Goal: Task Accomplishment & Management: Use online tool/utility

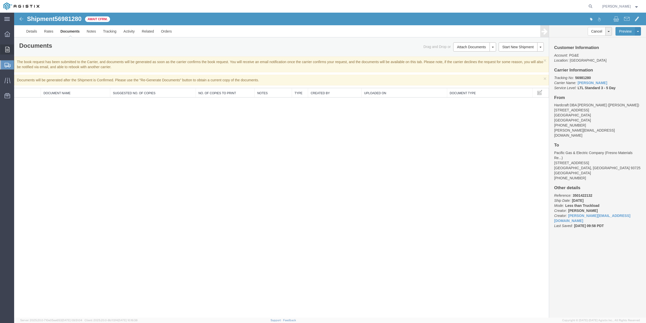
click at [5, 47] on div at bounding box center [7, 49] width 14 height 10
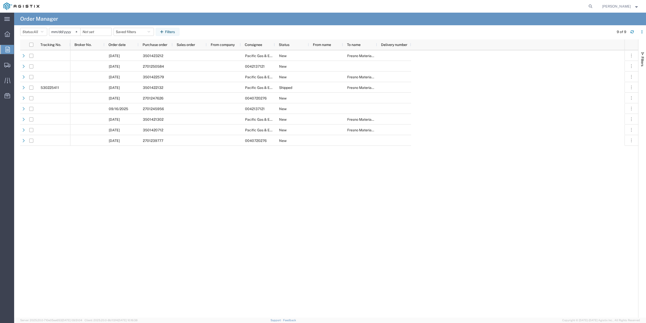
click at [69, 32] on input "[DATE]" at bounding box center [64, 32] width 31 height 8
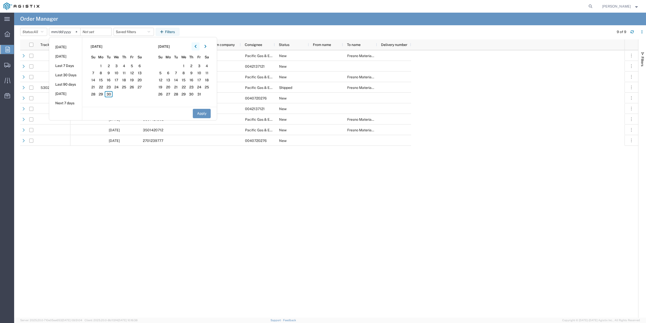
click at [197, 45] on icon "button" at bounding box center [196, 47] width 2 height 4
click at [119, 79] on span "16" at bounding box center [117, 80] width 8 height 6
click at [207, 115] on button "Apply" at bounding box center [202, 113] width 18 height 9
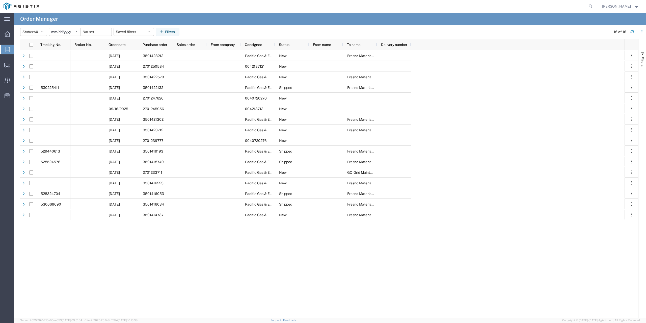
click at [63, 33] on input "[DATE]" at bounding box center [64, 32] width 31 height 8
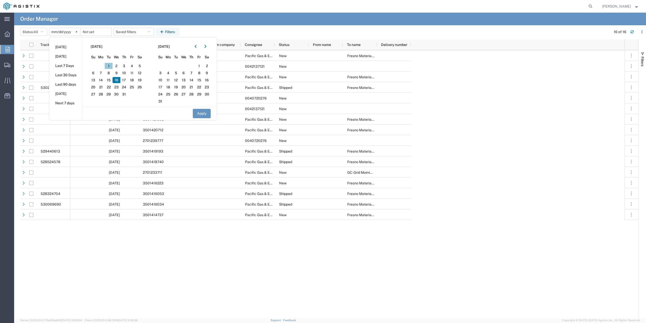
click at [111, 67] on span "1" at bounding box center [109, 66] width 8 height 6
click at [201, 110] on button "Apply" at bounding box center [202, 113] width 18 height 9
type input "[DATE]"
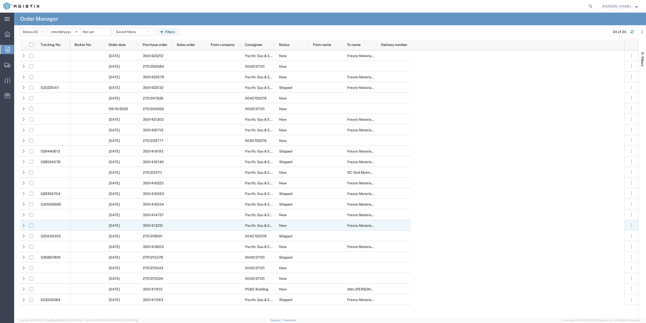
click at [31, 226] on input "Press Space to toggle row selection (unchecked)" at bounding box center [31, 225] width 4 height 4
checkbox input "true"
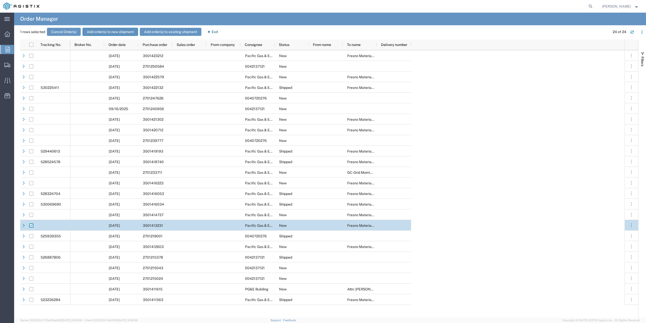
click at [102, 31] on button "Add order(s) to new shipment" at bounding box center [111, 32] width 56 height 8
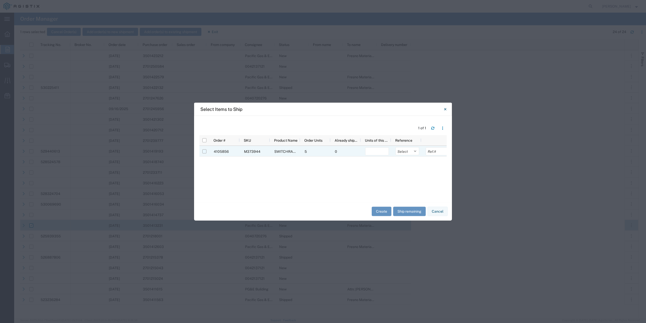
click at [206, 151] on input "Press Space to toggle row selection (unchecked)" at bounding box center [204, 151] width 4 height 4
checkbox input "true"
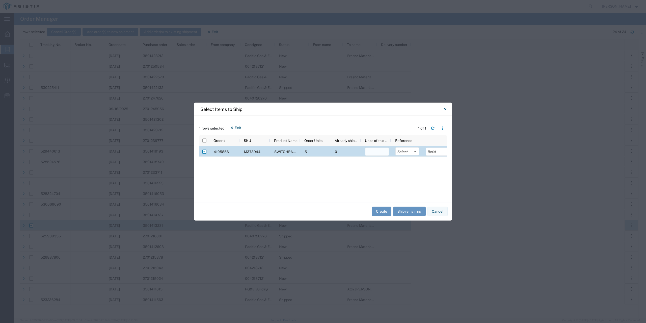
click at [381, 154] on input "number" at bounding box center [377, 151] width 24 height 8
type input "5"
click at [416, 149] on select "Select Purchase Order Delivery Number" at bounding box center [407, 151] width 24 height 8
select select "PURCHORD"
click at [395, 147] on select "Select Purchase Order Delivery Number" at bounding box center [407, 151] width 24 height 8
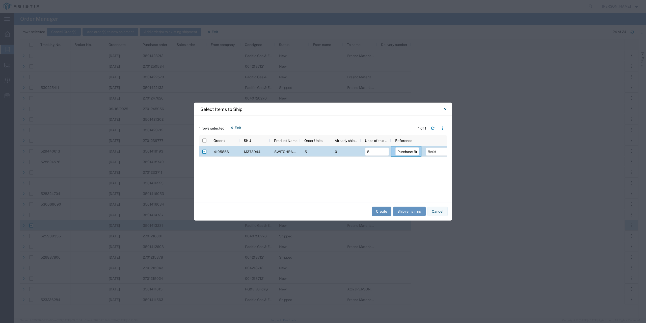
click at [382, 210] on button "Create" at bounding box center [382, 211] width 20 height 9
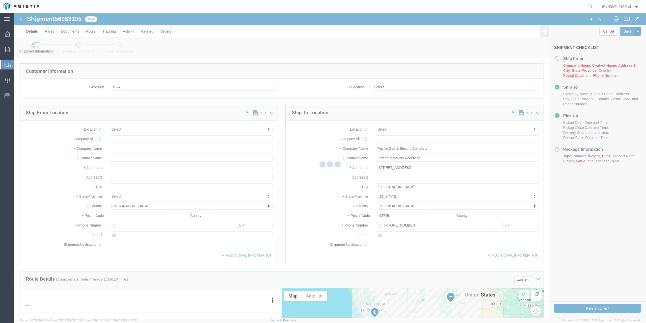
select select
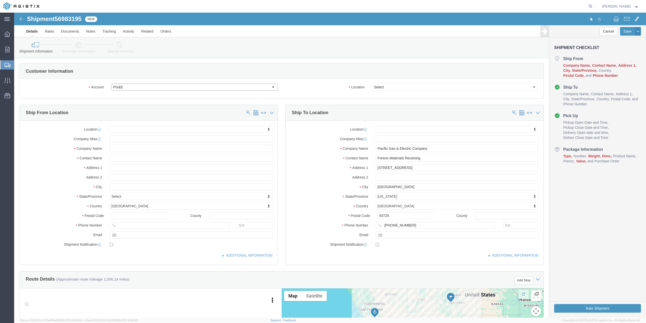
click select "Select Hardcraft DBA Lucasey Mfg PG&E"
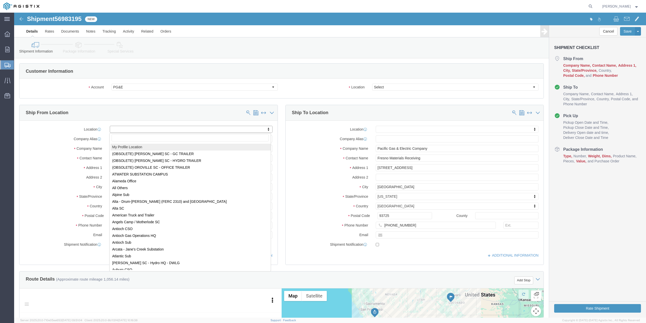
select select "MYPROFILE"
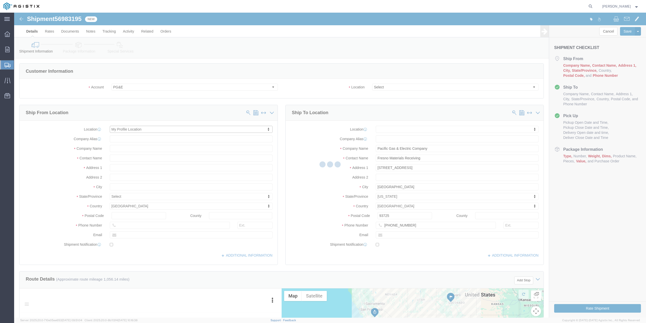
select select "CA"
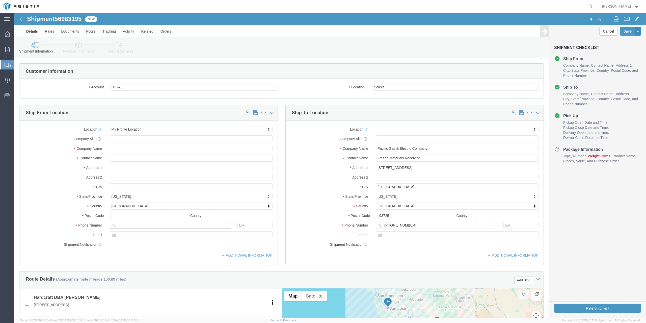
drag, startPoint x: 145, startPoint y: 210, endPoint x: 88, endPoint y: 213, distance: 57.1
click div "Phone Number"
click input "408-7131504"
type input "[PHONE_NUMBER]"
click select "Select All Others [GEOGRAPHIC_DATA] [GEOGRAPHIC_DATA] [GEOGRAPHIC_DATA] [GEOGRA…"
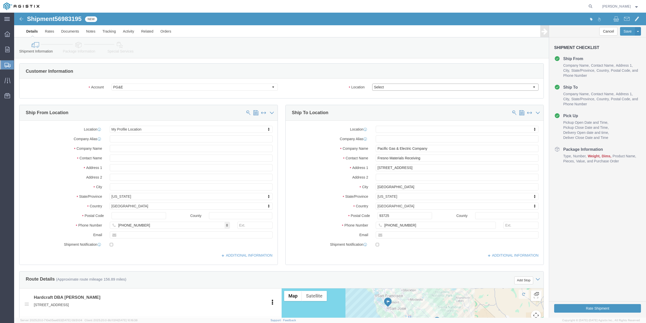
select select "19745"
click select "Select All Others [GEOGRAPHIC_DATA] [GEOGRAPHIC_DATA] [GEOGRAPHIC_DATA] [GEOGRA…"
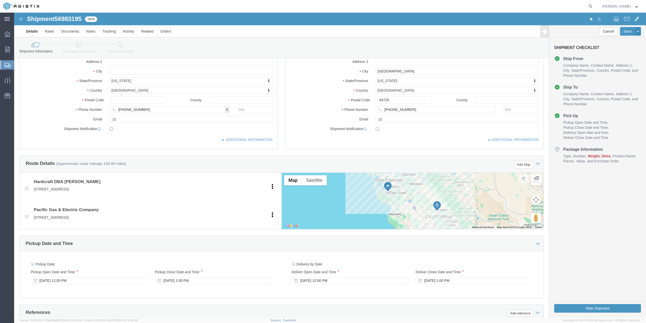
scroll to position [151, 0]
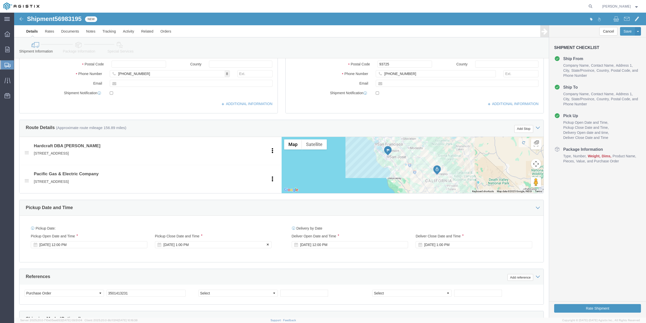
click div "[DATE] 1:00 PM"
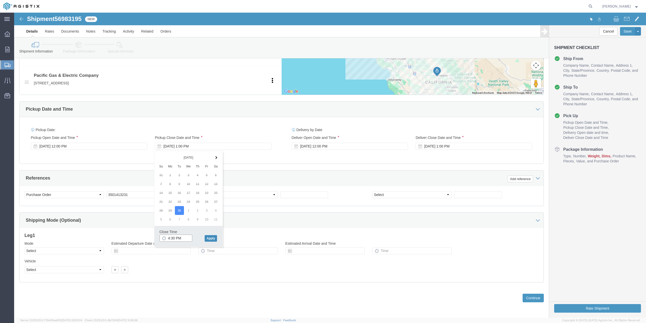
type input "4:30 PM"
click button "Apply"
click div "[DATE] 12:00 PM"
click input "12:00 PM"
type input "7:00 AM"
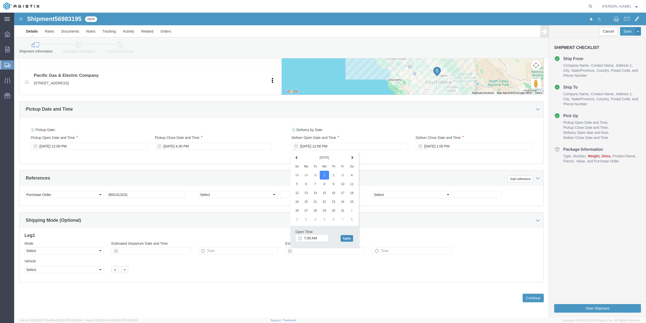
click button "Apply"
click div "[DATE] 1:00 PM"
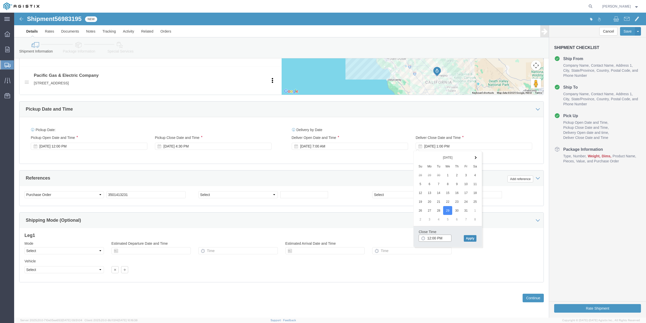
type input "12:00 PM"
click button "Apply"
click div "[DATE] 12:00 PM"
click button "Apply"
click button "Continue"
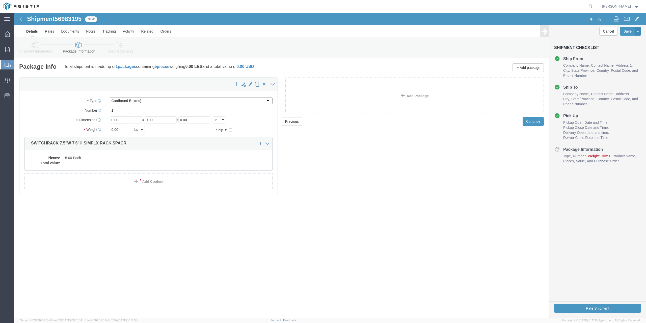
click select "Select Bulk Bundle(s) Cardboard Box(es) Carton(s) Crate(s) Drum(s) (Fiberboard)…"
select select "PONS"
click select "Select Bulk Bundle(s) Cardboard Box(es) Carton(s) Crate(s) Drum(s) (Fiberboard)…"
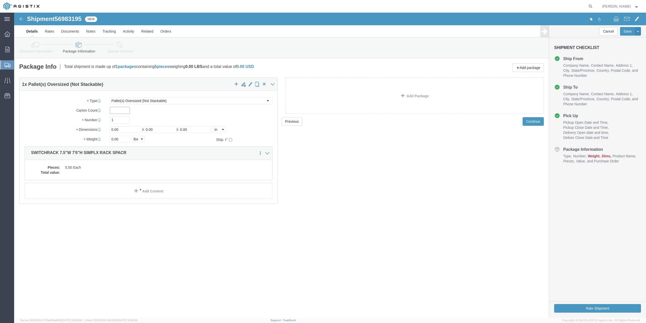
click input "text"
type input "6"
drag, startPoint x: 120, startPoint y: 119, endPoint x: 49, endPoint y: 105, distance: 71.8
click div "Package Type Select Bulk Bundle(s) Cardboard Box(es) Carton(s) Crate(s) Drum(s)…"
type input "104"
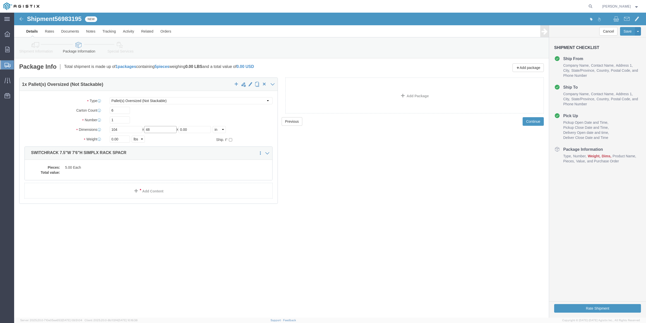
type input "48"
type input "12"
click input "0.00"
type input "0"
type input "215"
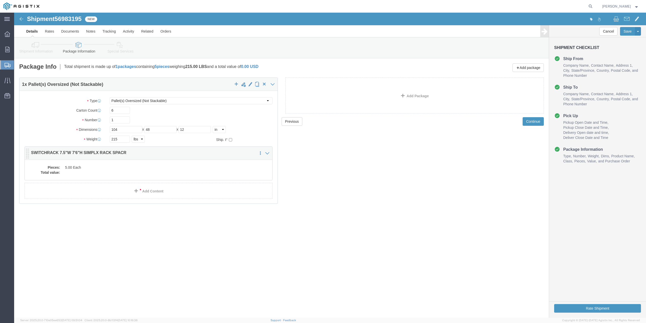
click dd "5.00 Each"
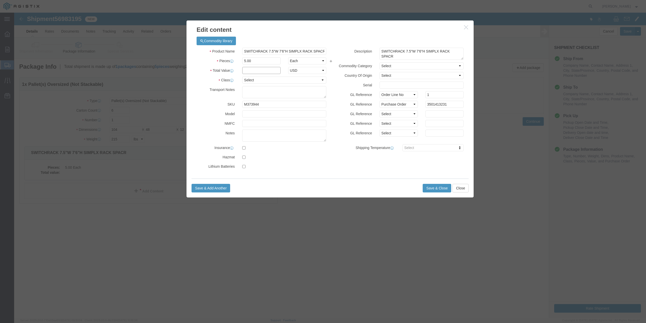
click input "text"
type input "1"
click select "Select 50 55 60 65 70 85 92.5 100 125 175 250 300 400"
select select "70"
click select "Select 50 55 60 65 70 85 92.5 100 125 175 250 300 400"
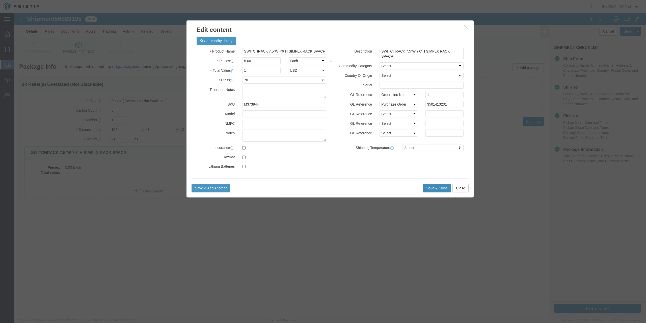
click button "Save & Close"
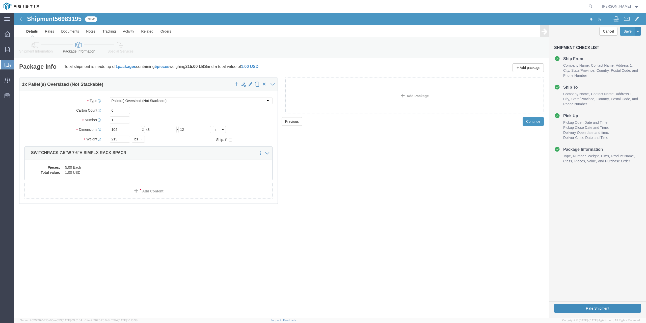
click button "Rate Shipment"
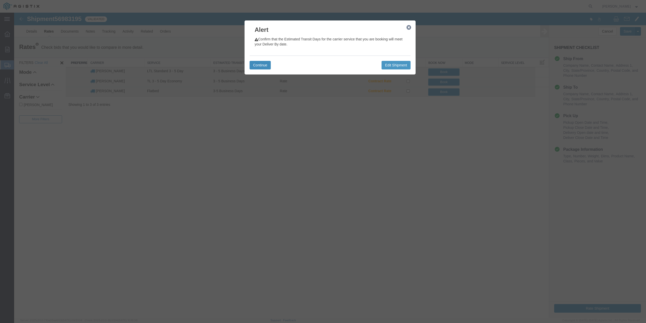
click at [254, 62] on button "Continue" at bounding box center [260, 65] width 21 height 9
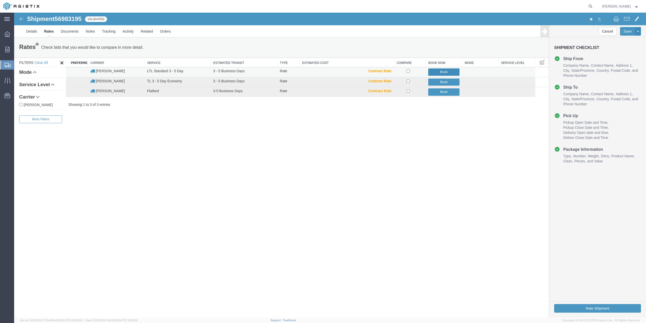
click at [442, 71] on button "Book" at bounding box center [443, 71] width 31 height 7
